Goal: Information Seeking & Learning: Learn about a topic

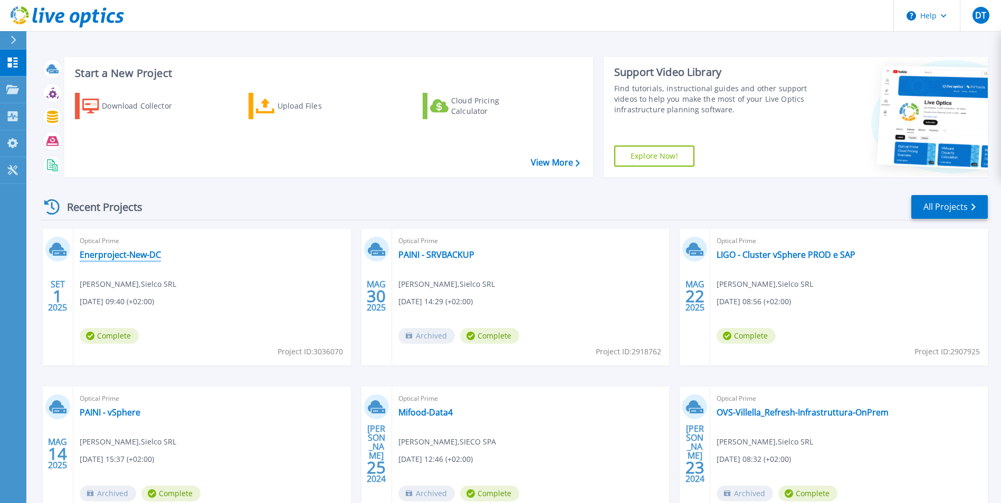
click at [123, 254] on link "Enerproject-New-DC" at bounding box center [120, 255] width 81 height 11
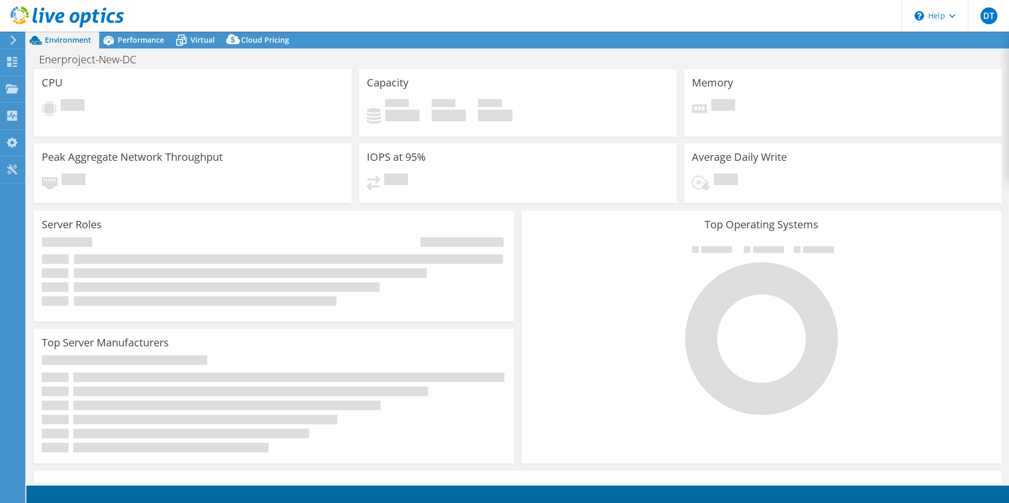
select select "USD"
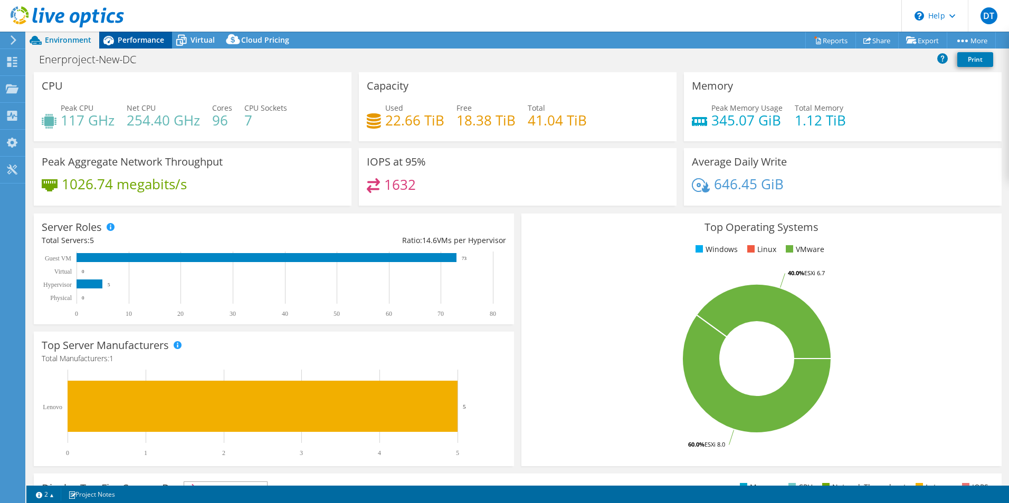
click at [137, 38] on span "Performance" at bounding box center [141, 40] width 46 height 10
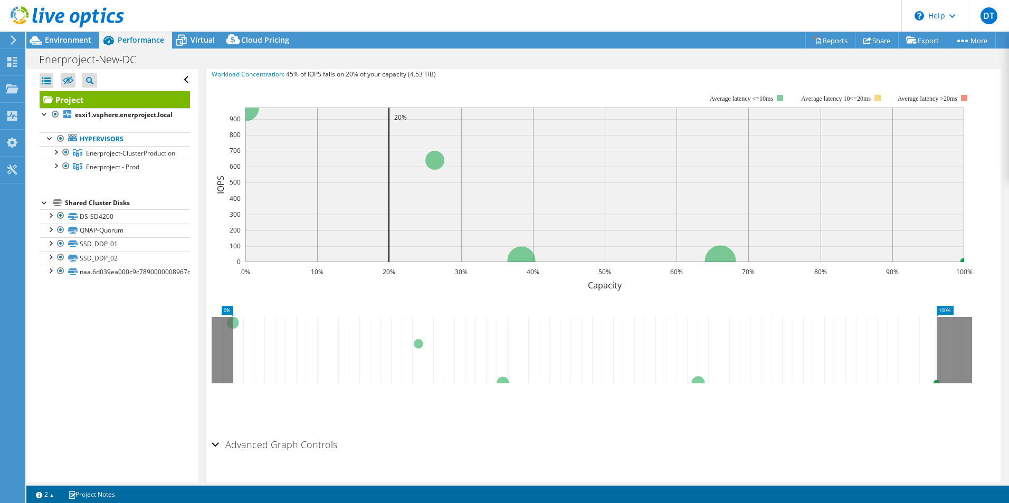
scroll to position [267, 0]
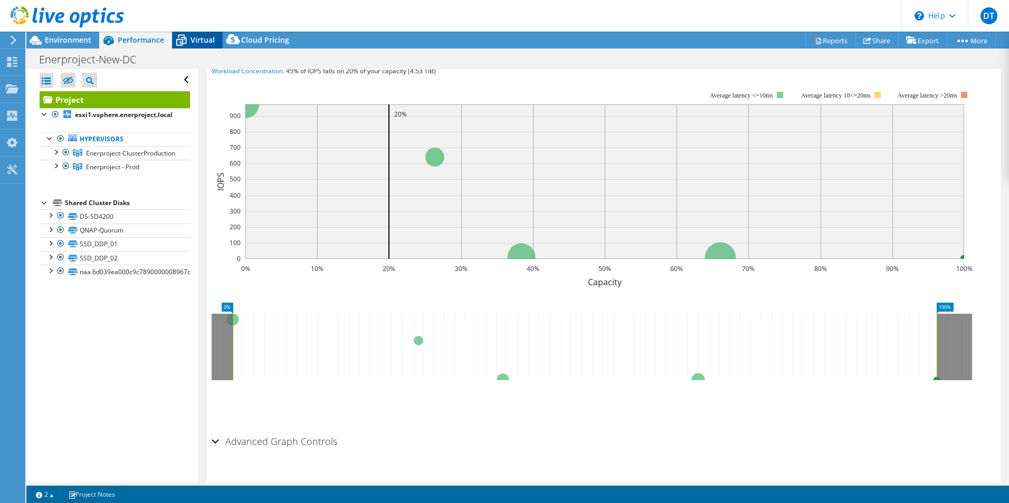
click at [188, 39] on icon at bounding box center [181, 40] width 18 height 18
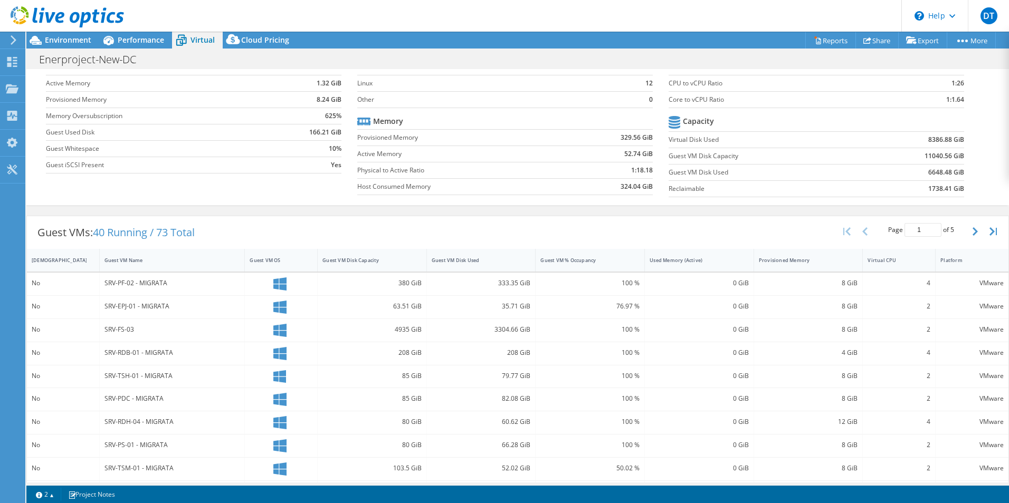
scroll to position [34, 0]
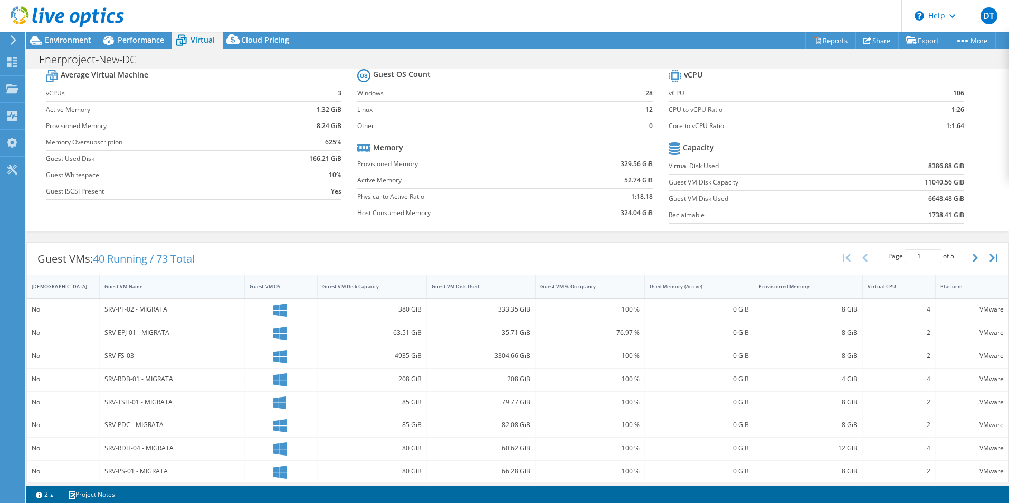
click at [114, 284] on div "Guest VM Name" at bounding box center [165, 286] width 123 height 7
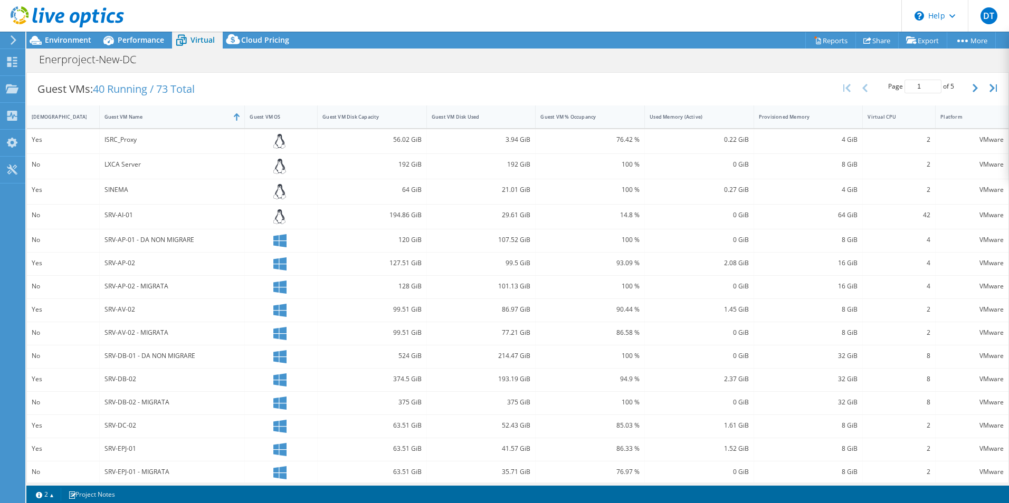
scroll to position [212, 0]
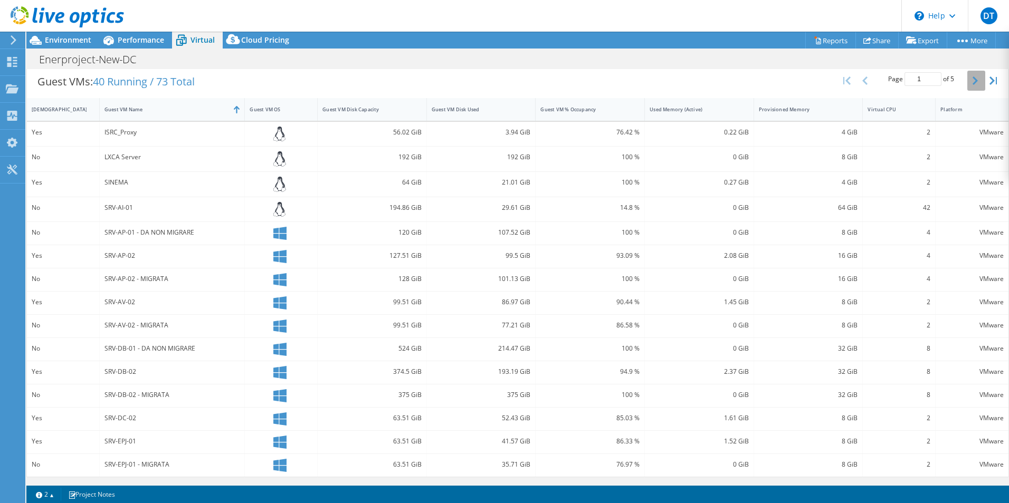
click at [972, 83] on icon "button" at bounding box center [974, 81] width 5 height 8
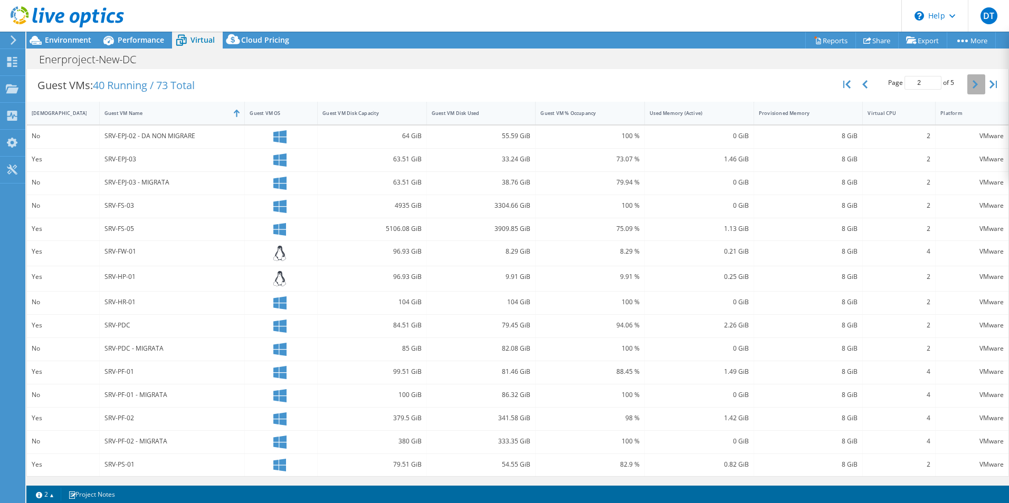
click at [967, 87] on button "button" at bounding box center [976, 84] width 18 height 20
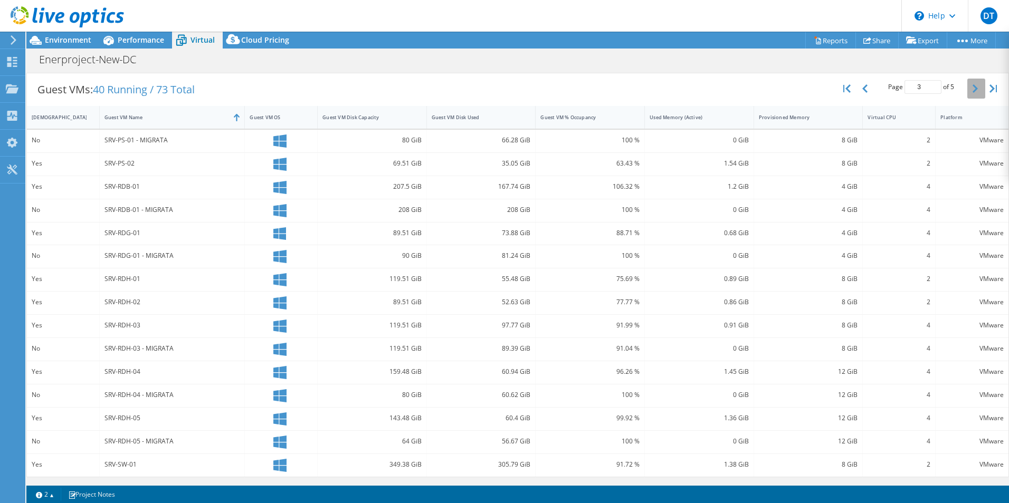
scroll to position [204, 0]
click at [970, 93] on button "button" at bounding box center [976, 89] width 18 height 20
click at [970, 93] on button "button" at bounding box center [976, 87] width 18 height 20
type input "5"
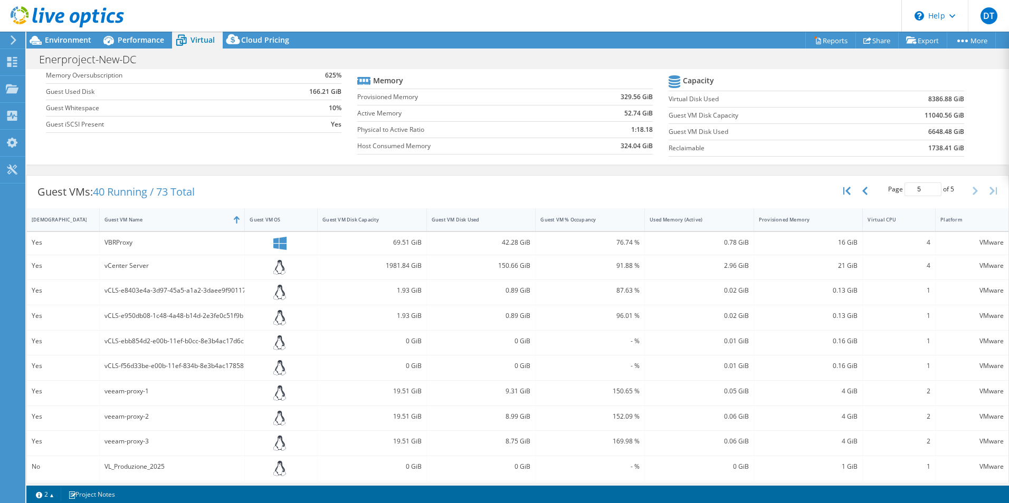
scroll to position [0, 0]
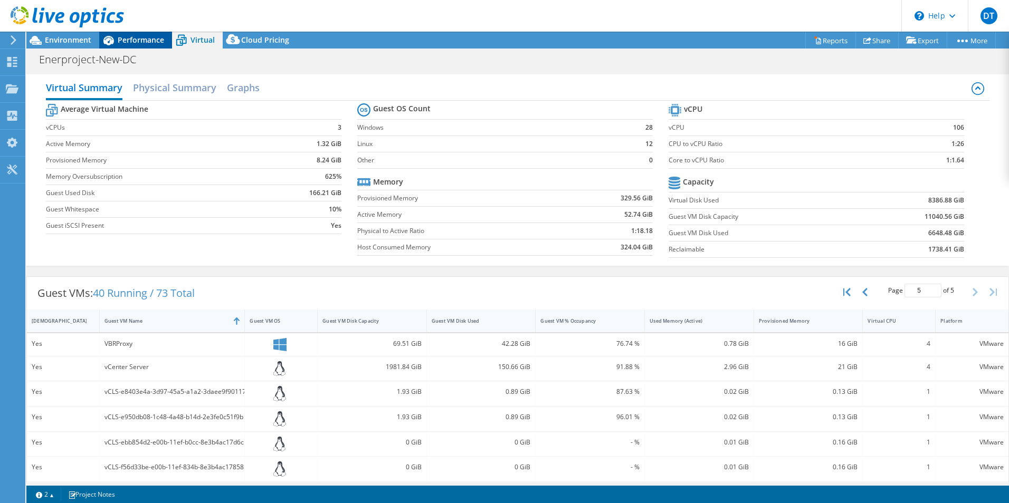
click at [139, 41] on span "Performance" at bounding box center [141, 40] width 46 height 10
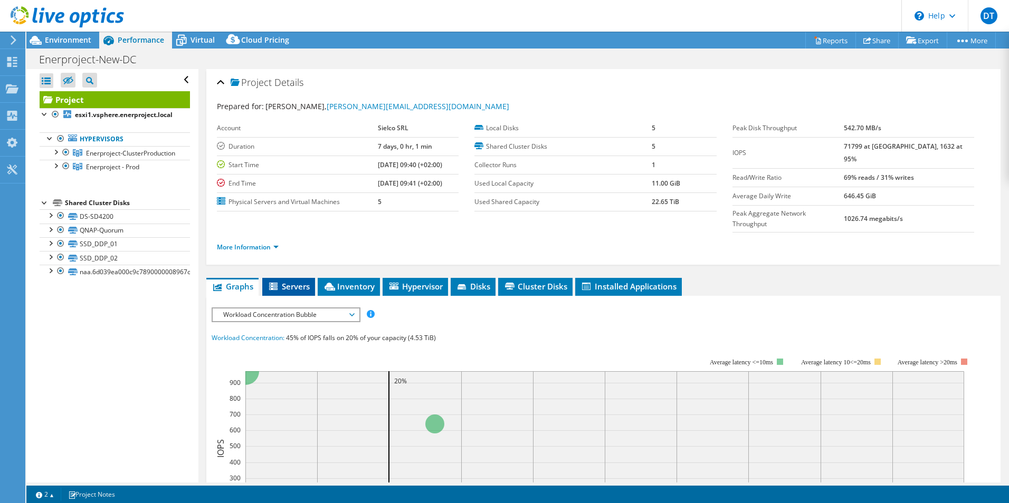
click at [296, 281] on span "Servers" at bounding box center [289, 286] width 42 height 11
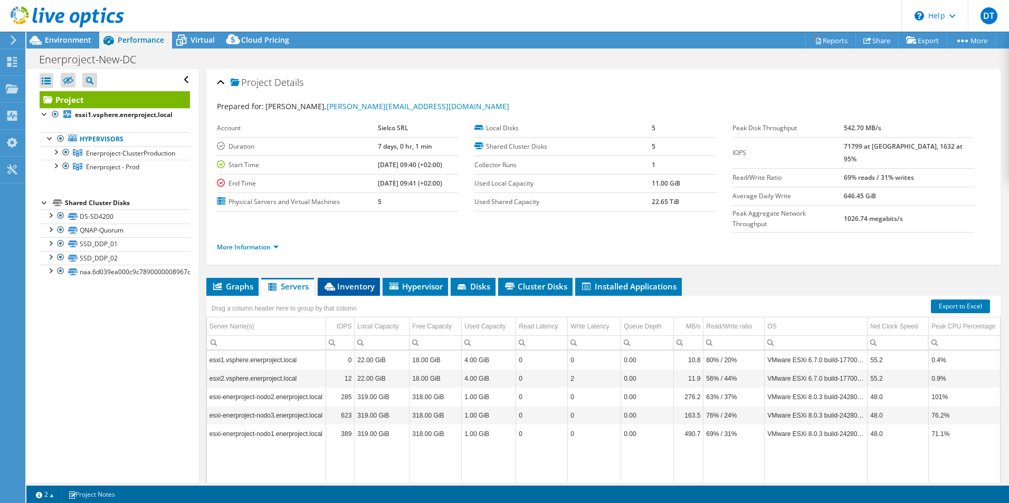
drag, startPoint x: 340, startPoint y: 261, endPoint x: 342, endPoint y: 269, distance: 7.7
click at [340, 281] on span "Inventory" at bounding box center [349, 286] width 52 height 11
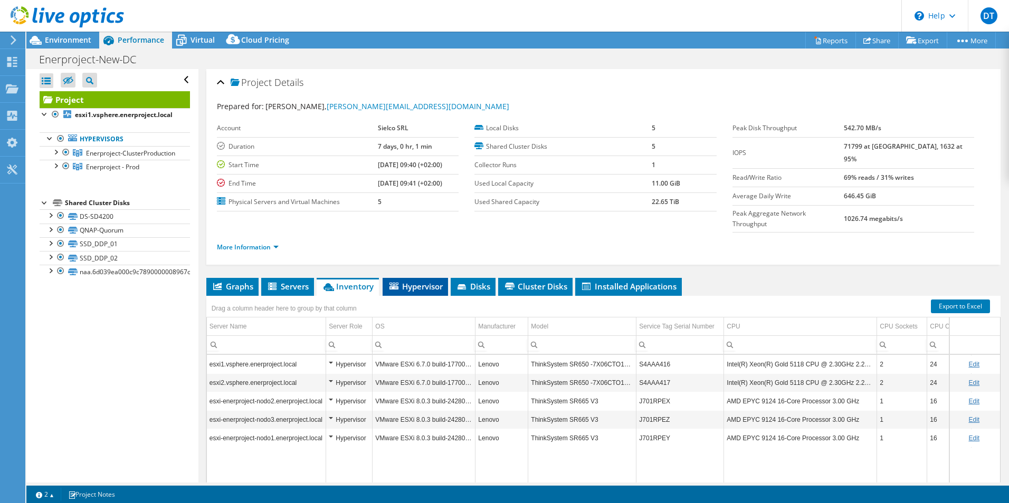
click at [412, 281] on span "Hypervisor" at bounding box center [415, 286] width 55 height 11
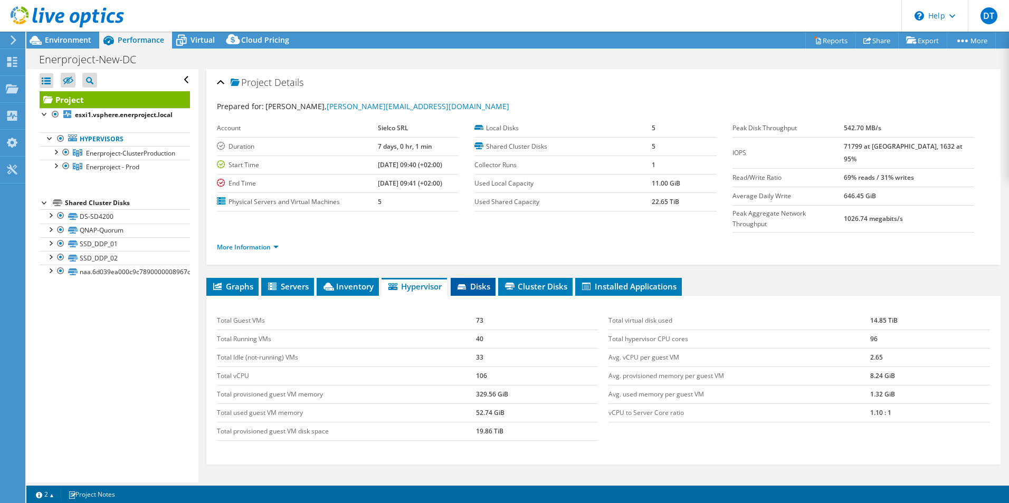
click at [474, 281] on span "Disks" at bounding box center [473, 286] width 34 height 11
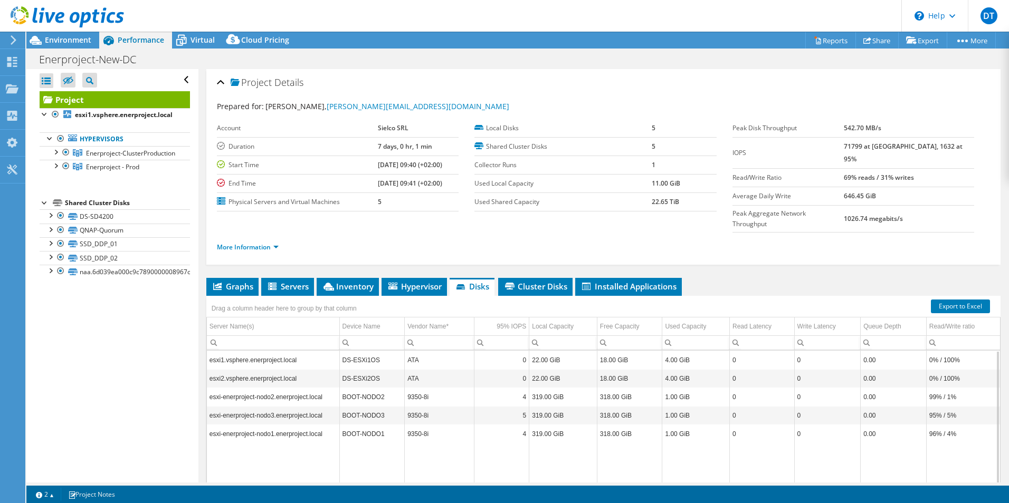
click at [246, 351] on td "esxi1.vsphere.enerproject.local" at bounding box center [273, 360] width 132 height 18
click at [246, 369] on td "esxi2.vsphere.enerproject.local" at bounding box center [273, 378] width 132 height 18
click at [246, 443] on td "Data grid" at bounding box center [273, 481] width 132 height 76
click at [374, 443] on td "Data grid" at bounding box center [371, 481] width 65 height 76
click at [530, 281] on span "Cluster Disks" at bounding box center [535, 286] width 64 height 11
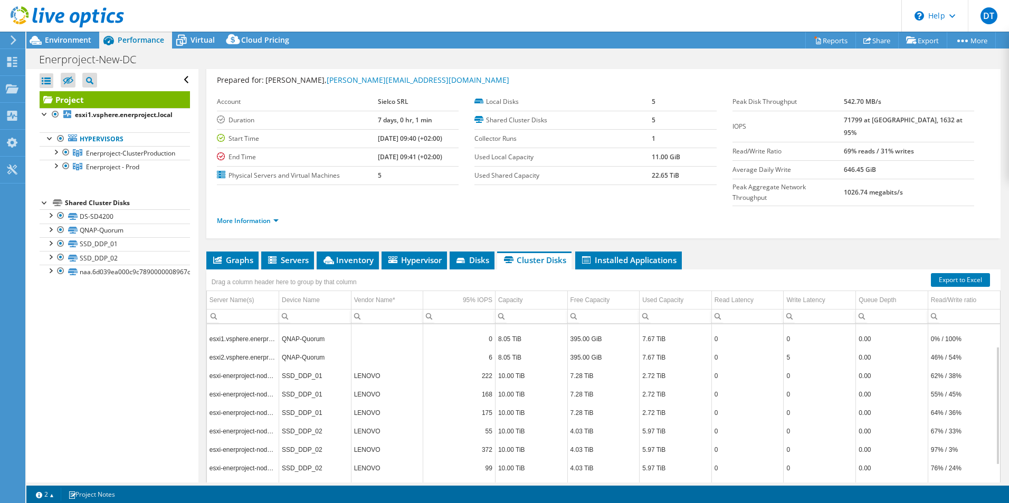
scroll to position [13, 0]
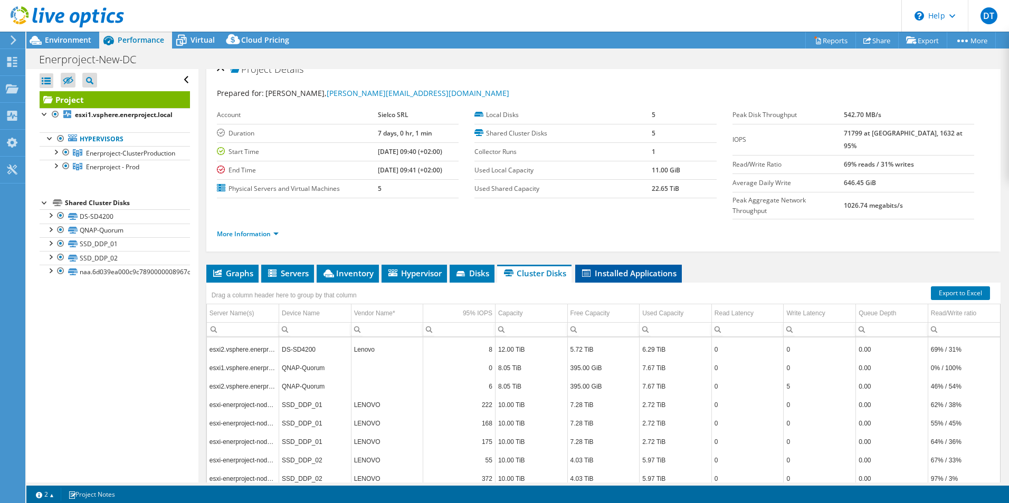
click at [622, 268] on span "Installed Applications" at bounding box center [628, 273] width 96 height 11
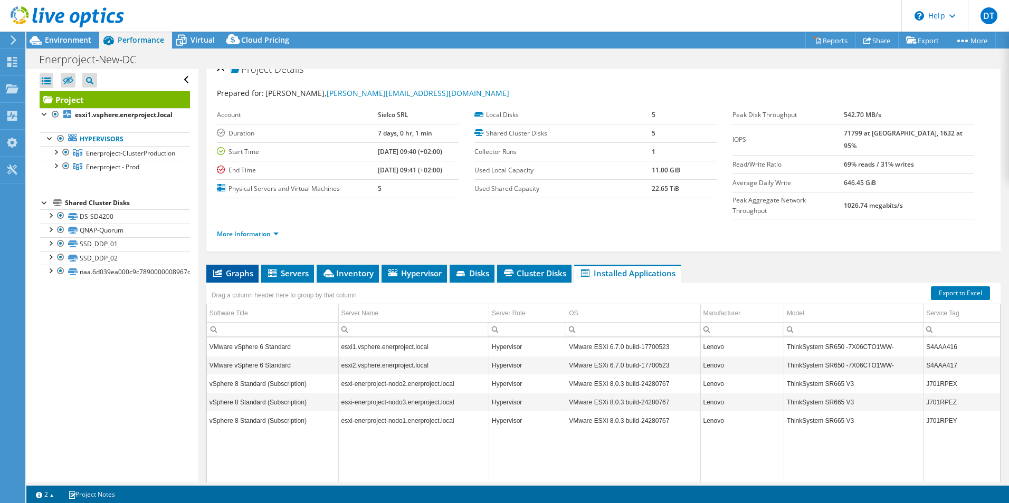
click at [221, 268] on span "Graphs" at bounding box center [233, 273] width 42 height 11
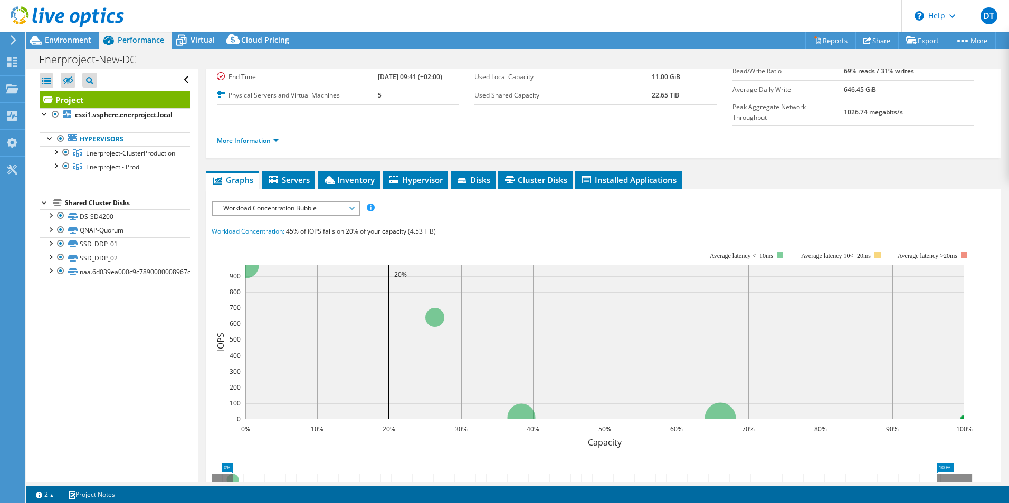
scroll to position [119, 0]
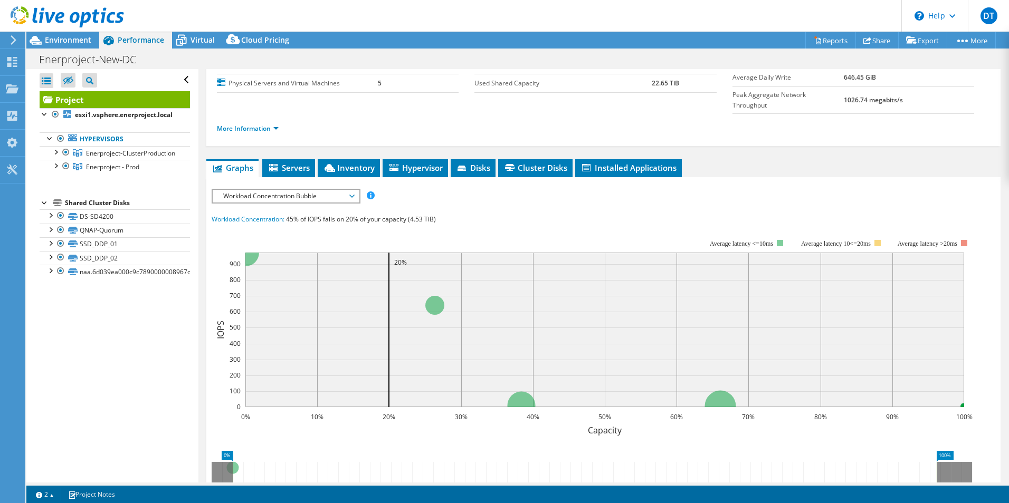
click at [274, 190] on span "Workload Concentration Bubble" at bounding box center [286, 196] width 136 height 13
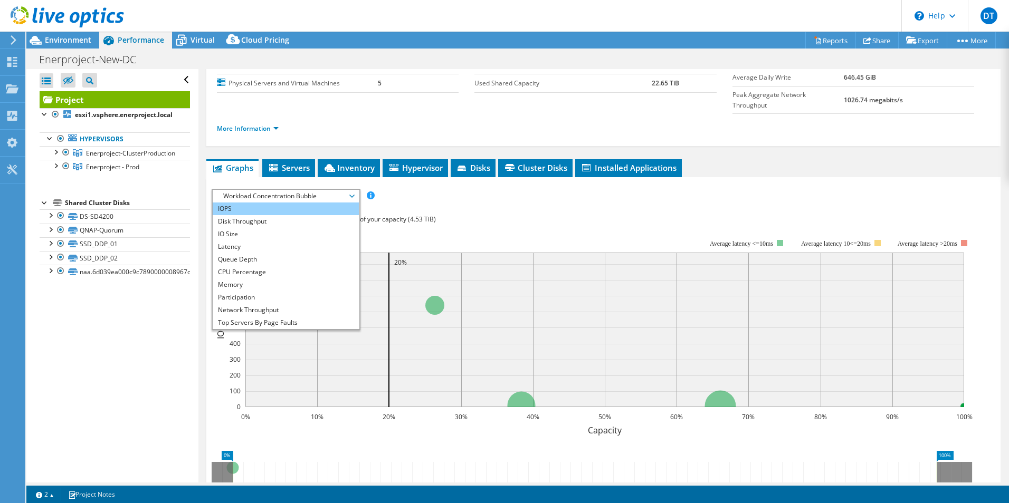
click at [236, 203] on li "IOPS" at bounding box center [286, 209] width 146 height 13
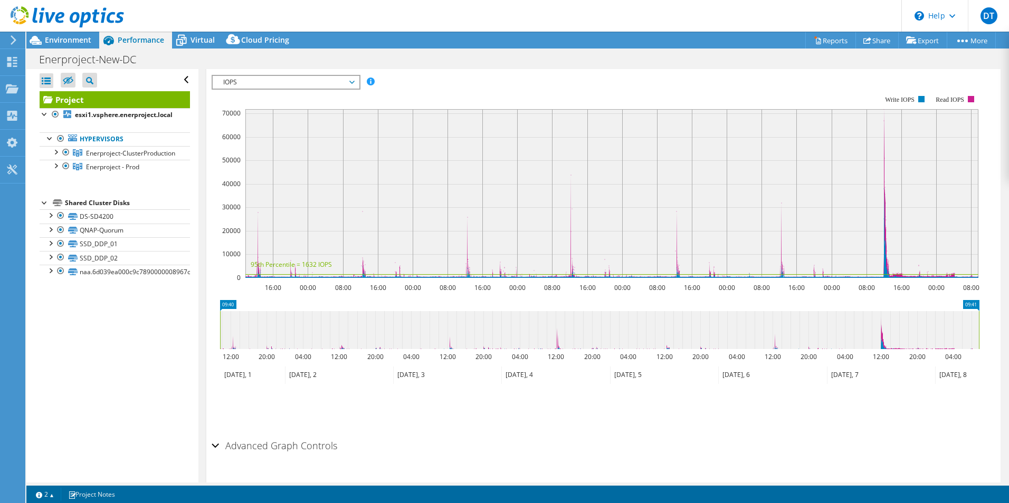
scroll to position [237, 0]
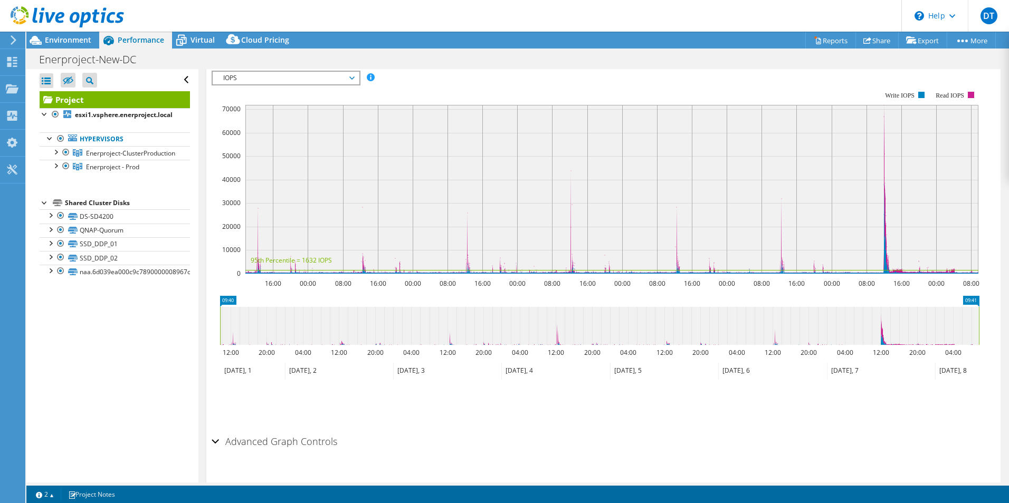
click at [234, 431] on h2 "Advanced Graph Controls" at bounding box center [275, 441] width 126 height 21
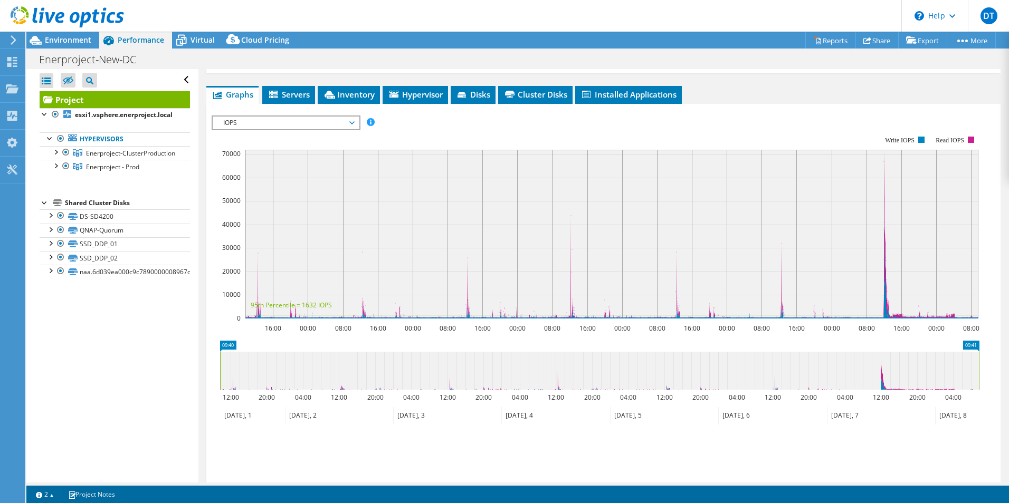
scroll to position [147, 0]
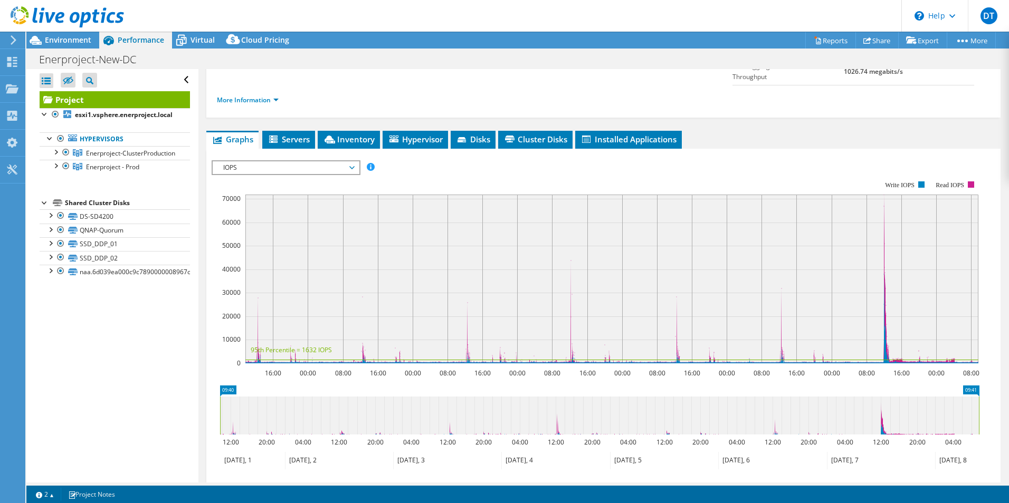
click at [256, 161] on span "IOPS" at bounding box center [286, 167] width 136 height 13
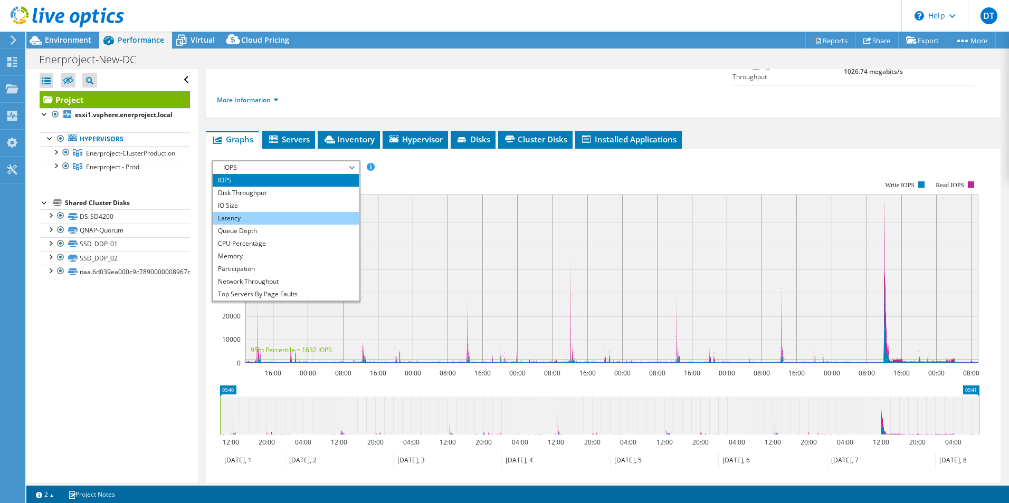
click at [231, 212] on li "Latency" at bounding box center [286, 218] width 146 height 13
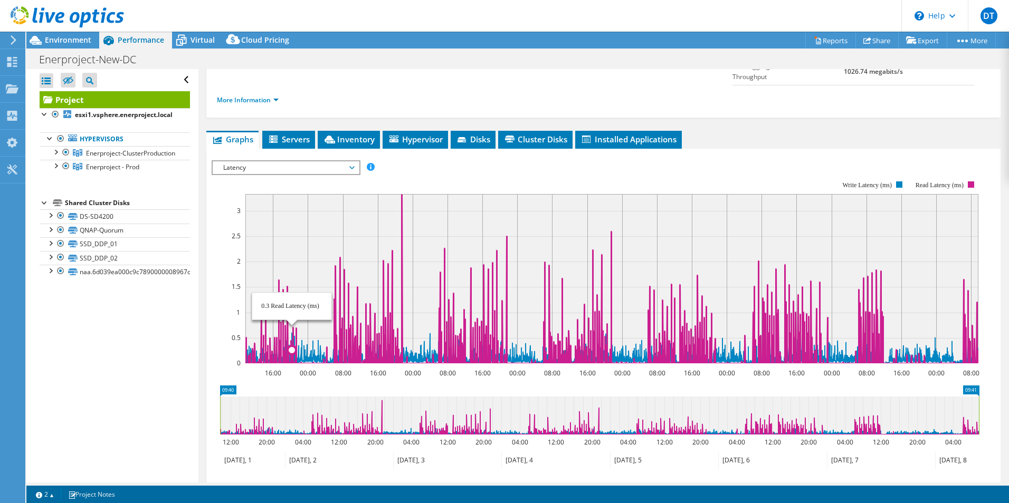
click at [238, 161] on span "Latency" at bounding box center [286, 167] width 136 height 13
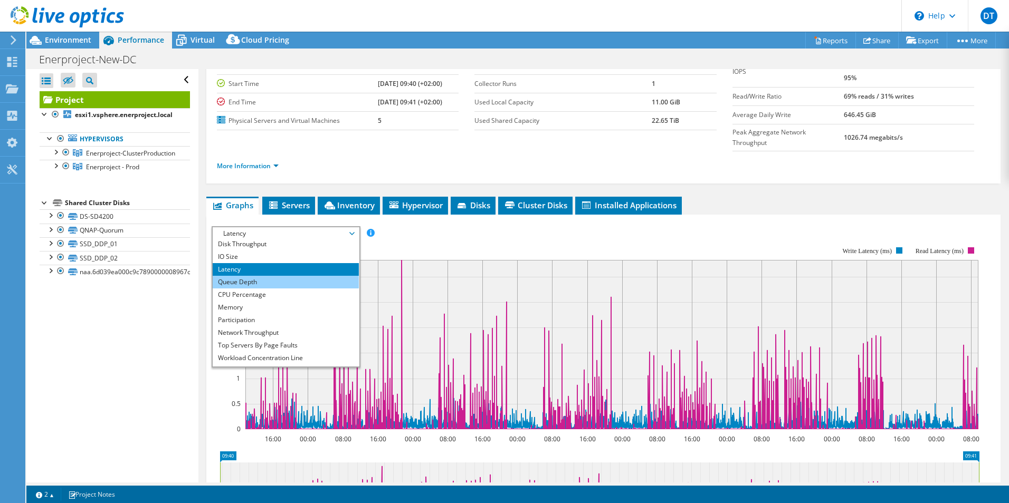
scroll to position [26, 0]
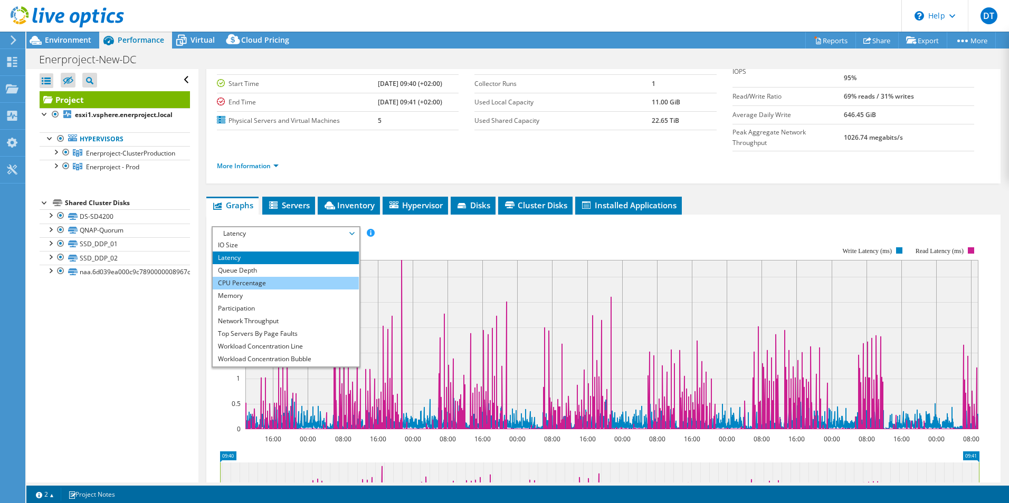
click at [240, 277] on li "CPU Percentage" at bounding box center [286, 283] width 146 height 13
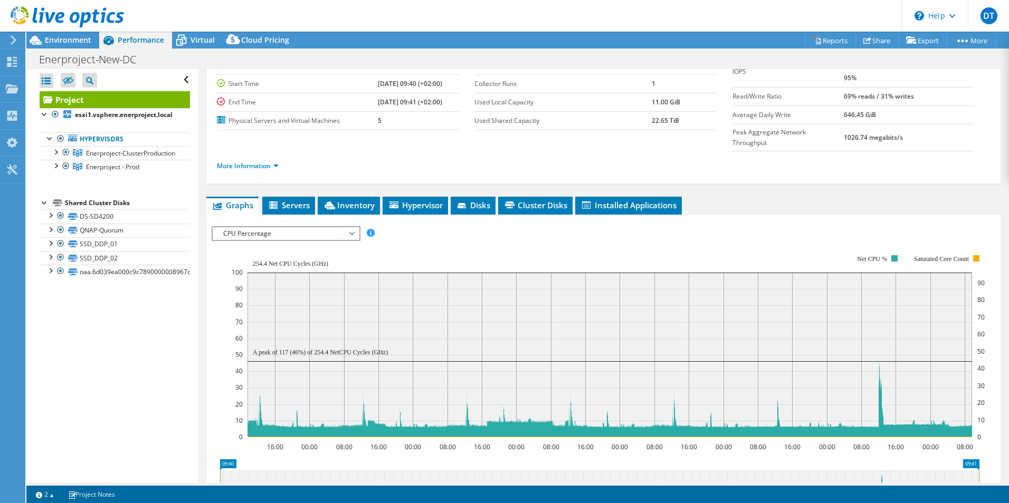
scroll to position [160, 0]
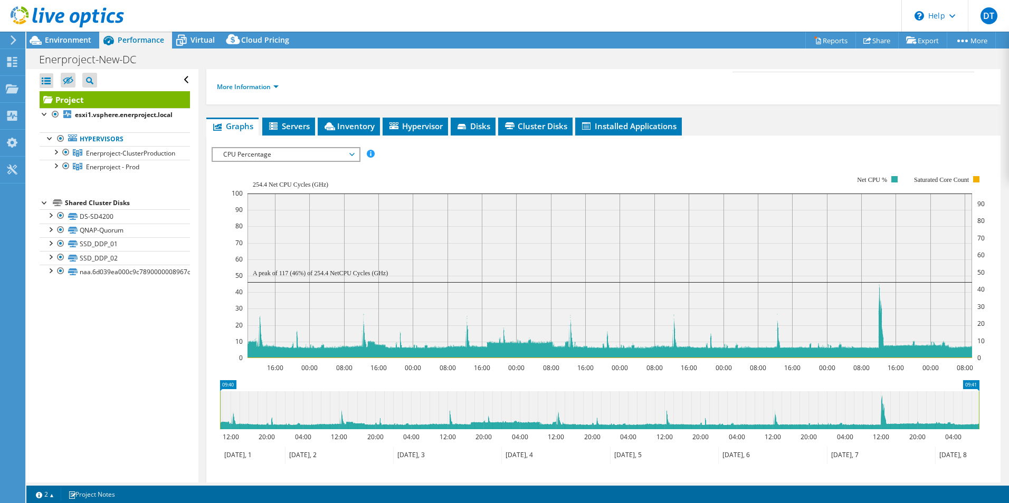
click at [240, 148] on span "CPU Percentage" at bounding box center [286, 154] width 136 height 13
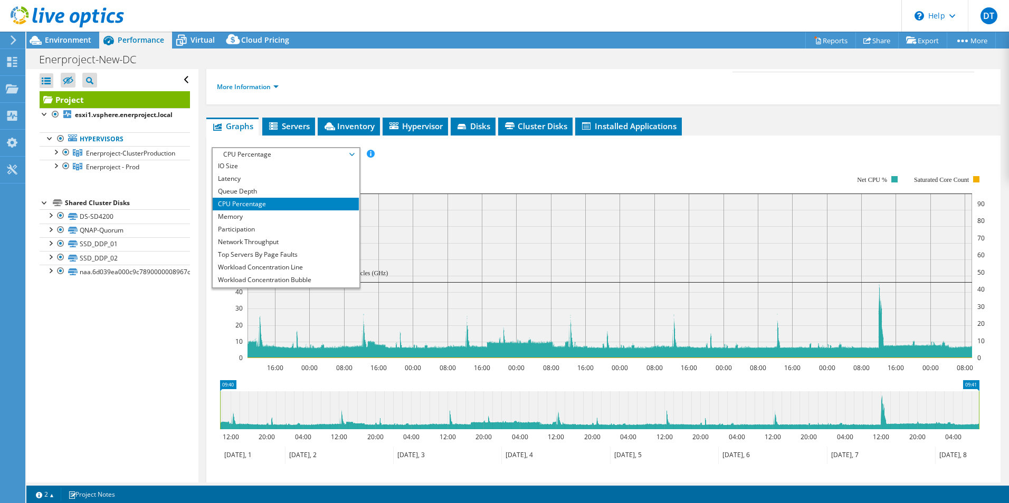
click at [190, 361] on aside "Open All Close All Hide Excluded Nodes Project Tree Filter" at bounding box center [112, 276] width 172 height 414
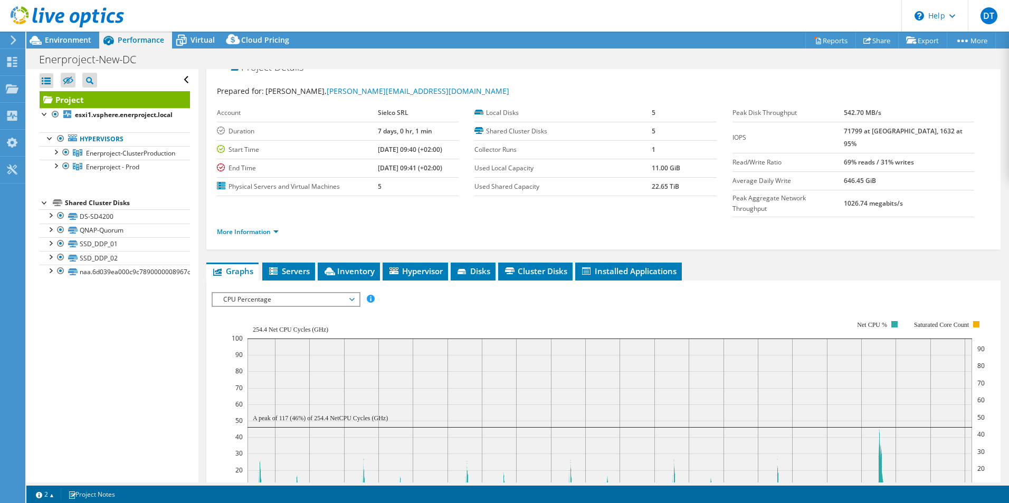
scroll to position [0, 0]
